Goal: Check status: Check status

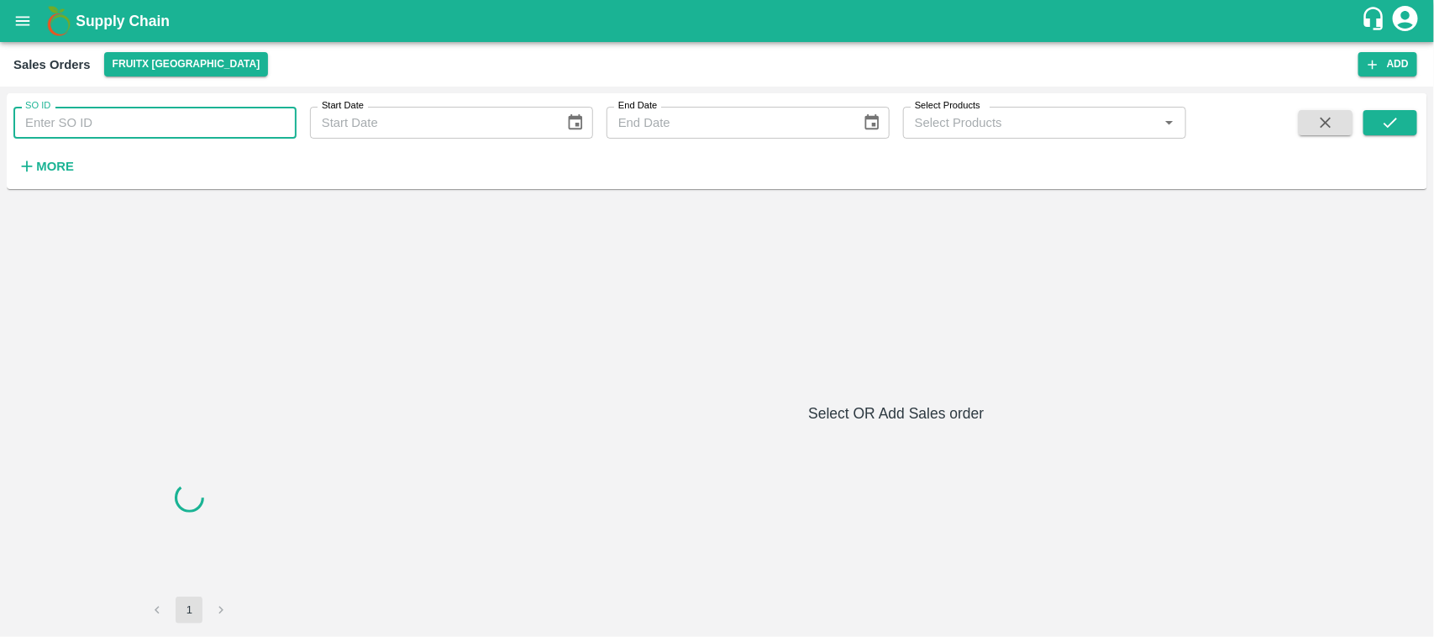
drag, startPoint x: 0, startPoint y: 0, endPoint x: 139, endPoint y: 126, distance: 187.9
click at [139, 126] on input "SO ID" at bounding box center [154, 123] width 283 height 32
paste input "603939"
type input "603939"
click at [1372, 122] on button "submit" at bounding box center [1390, 122] width 54 height 25
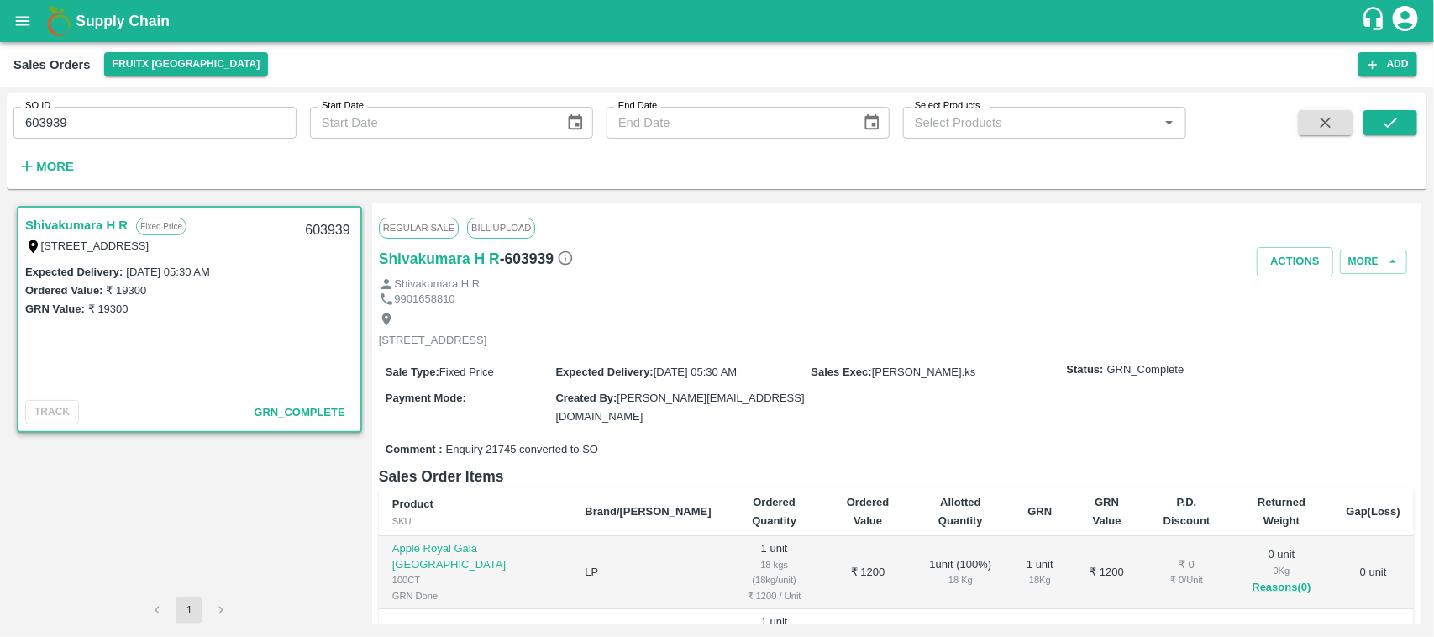
click at [70, 232] on link "Shivakumara H R" at bounding box center [76, 225] width 102 height 22
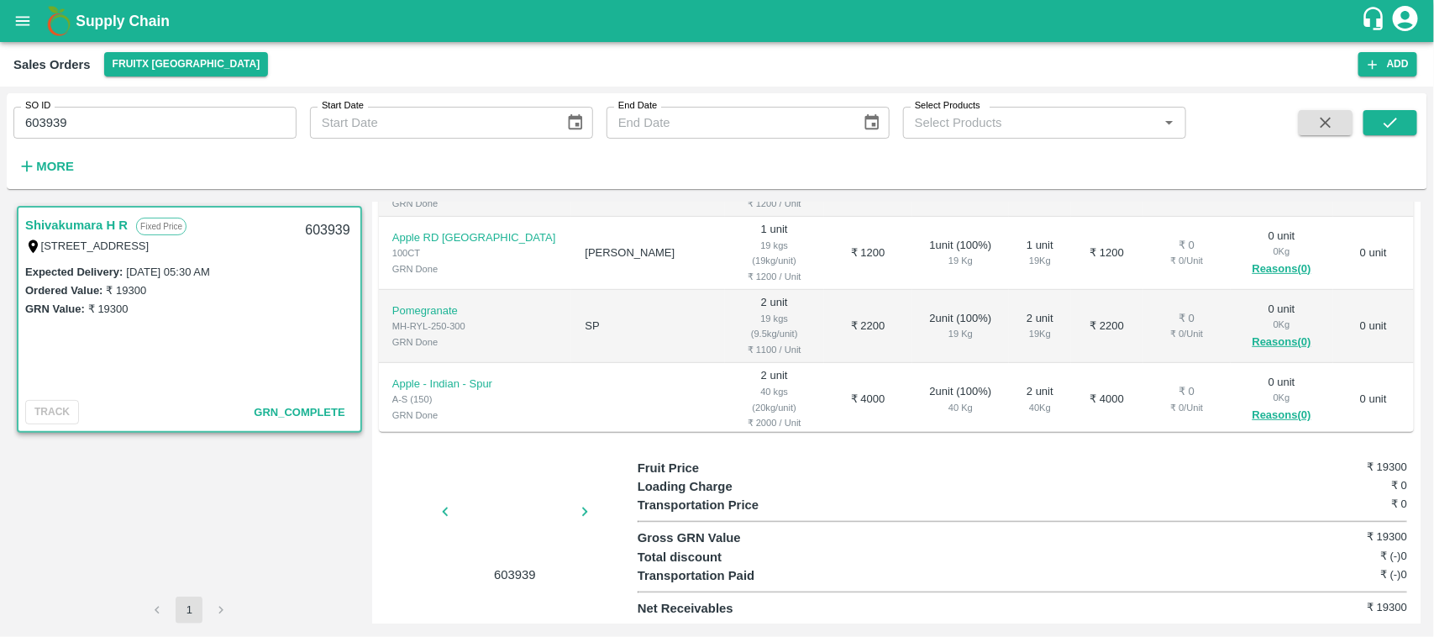
click at [514, 505] on div at bounding box center [515, 516] width 126 height 89
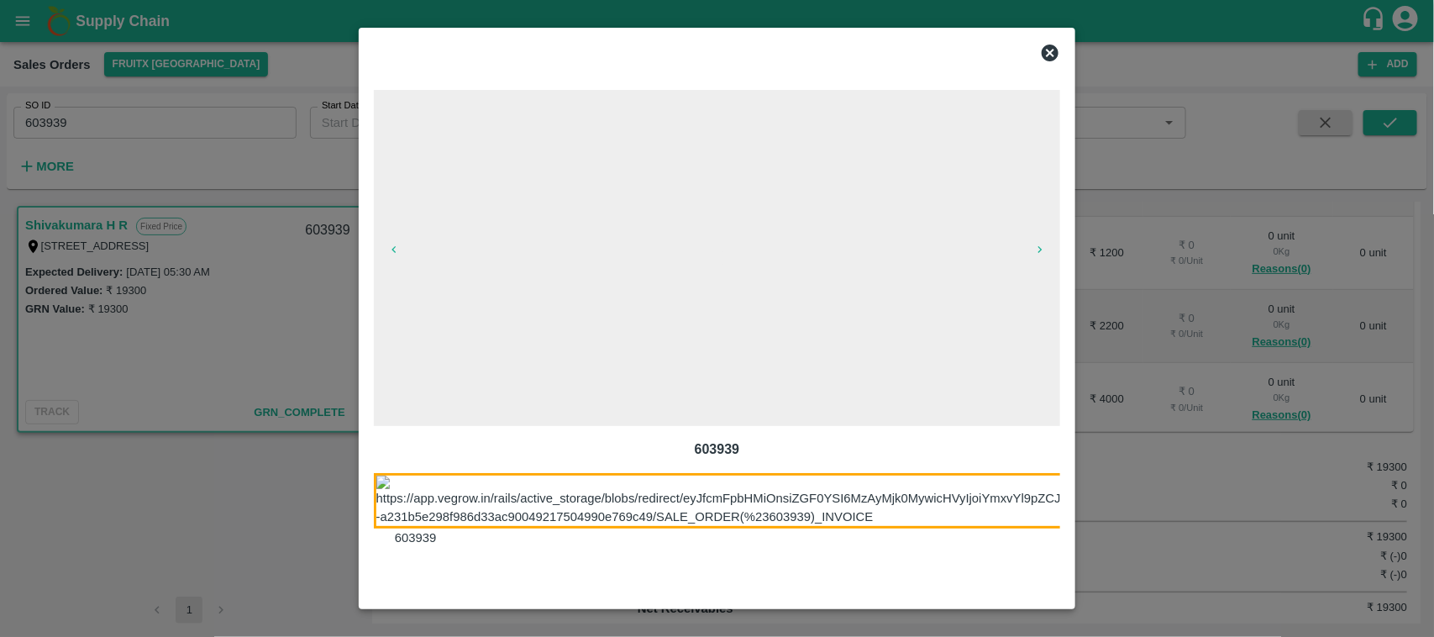
click at [1047, 59] on icon at bounding box center [1050, 53] width 17 height 17
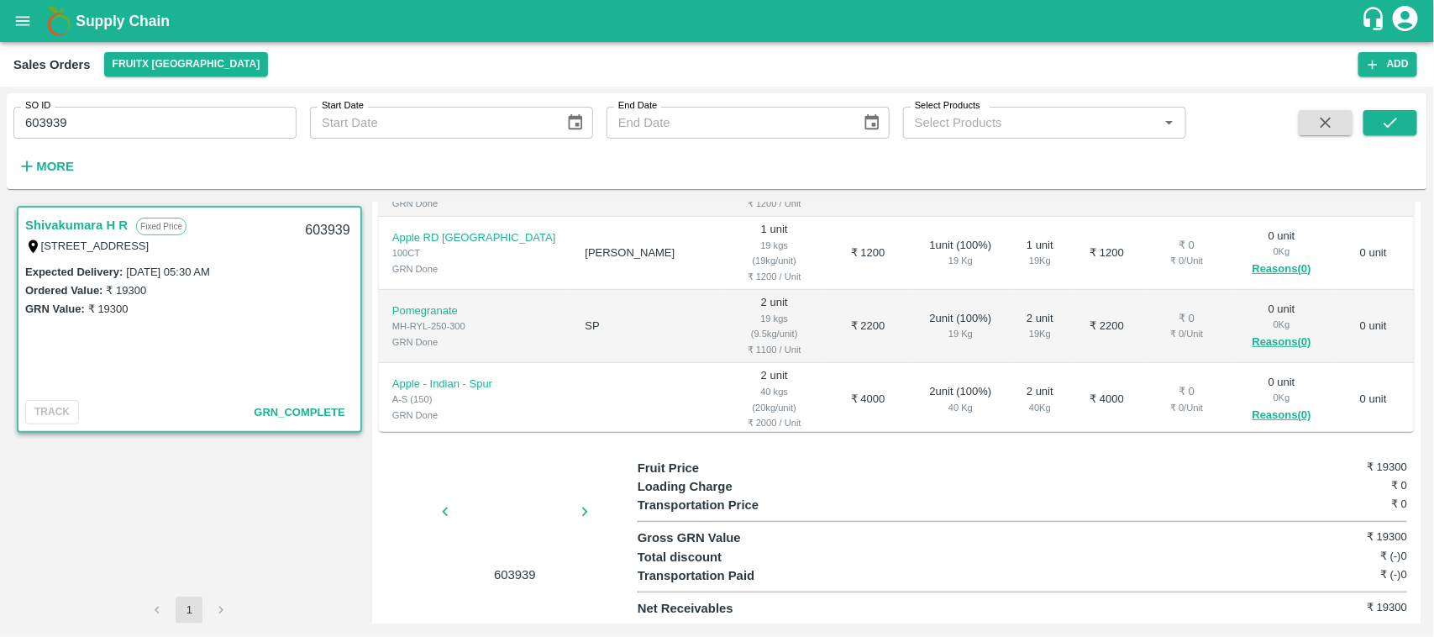
click at [512, 501] on div at bounding box center [515, 516] width 126 height 89
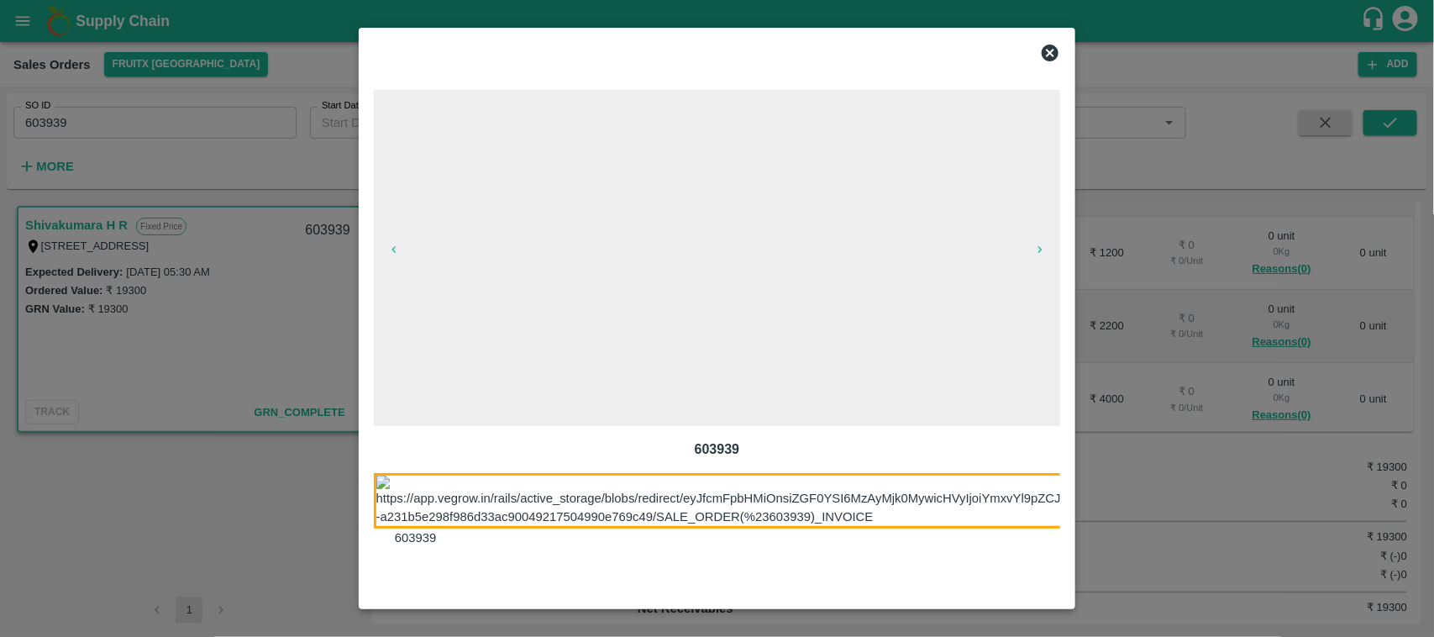
click at [1047, 56] on icon at bounding box center [1050, 53] width 17 height 17
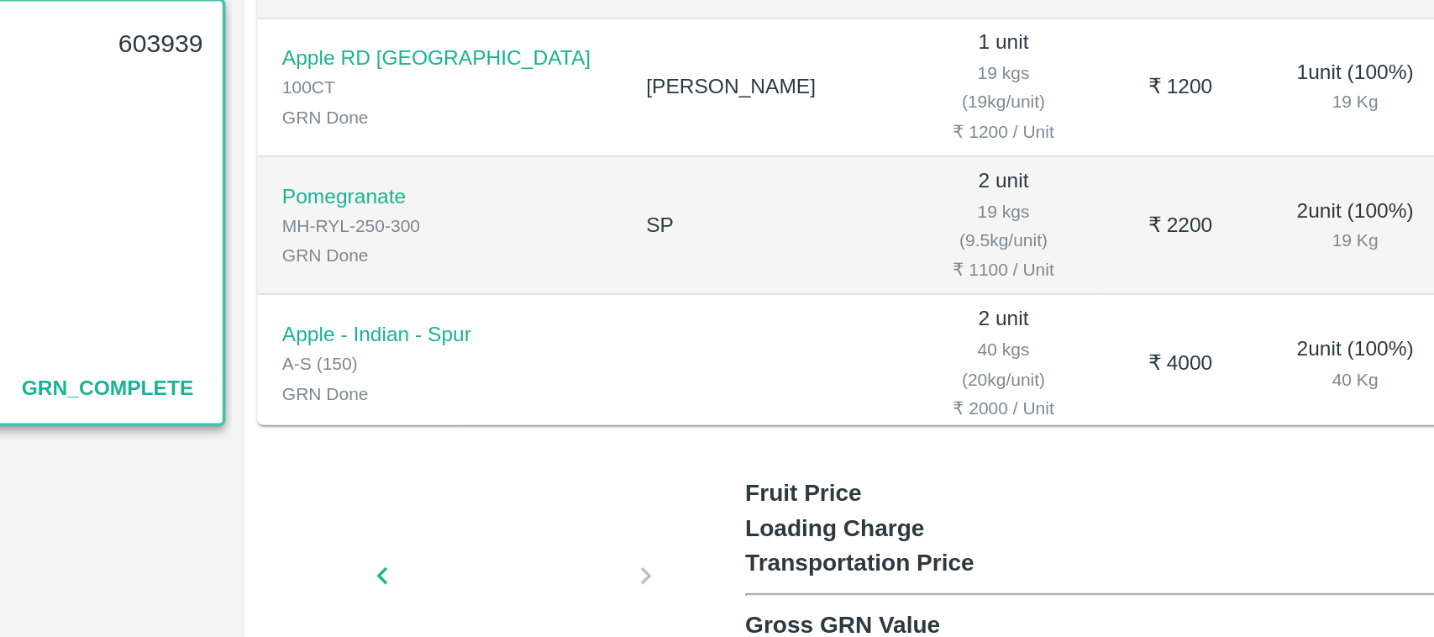
click at [519, 517] on div at bounding box center [515, 516] width 126 height 89
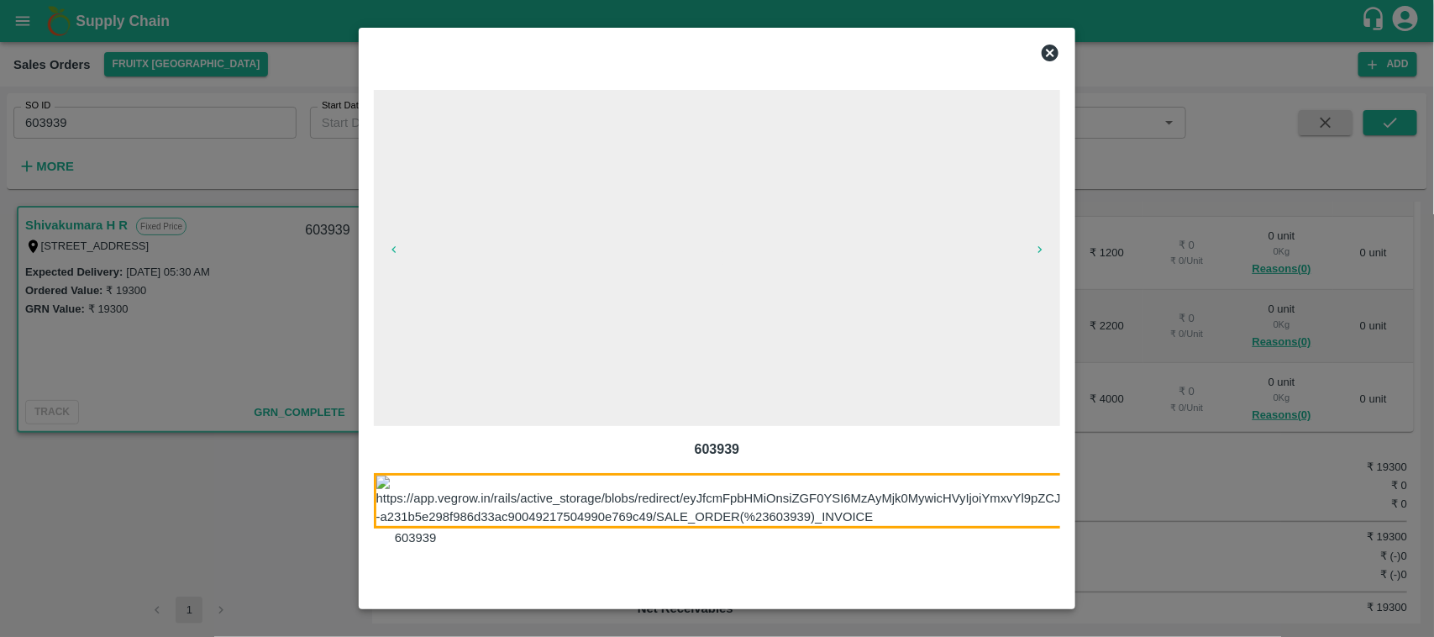
click at [1059, 56] on icon at bounding box center [1050, 53] width 20 height 20
